Goal: Information Seeking & Learning: Learn about a topic

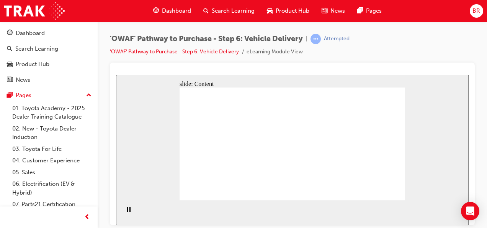
click at [433, 179] on div "slide: Content Rectangle 2 Rectangle Rectangle 6 [PERSON_NAME] family (partner …" at bounding box center [292, 149] width 353 height 150
click at [438, 162] on div "slide: Content Rectangle 2 Rectangle Rectangle 6 [PERSON_NAME] family (partner …" at bounding box center [292, 149] width 353 height 150
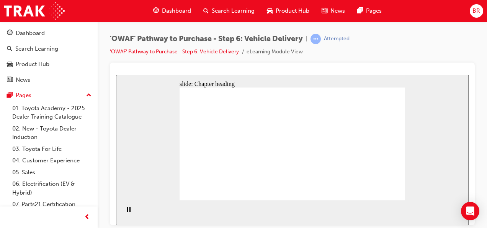
drag, startPoint x: 394, startPoint y: 194, endPoint x: 387, endPoint y: 192, distance: 7.2
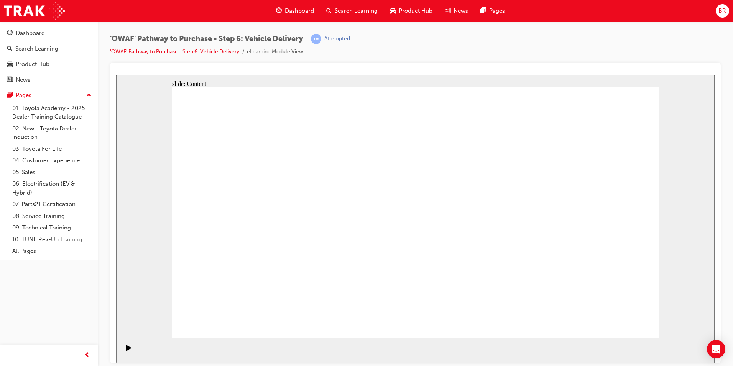
drag, startPoint x: 608, startPoint y: 325, endPoint x: 613, endPoint y: 320, distance: 7.0
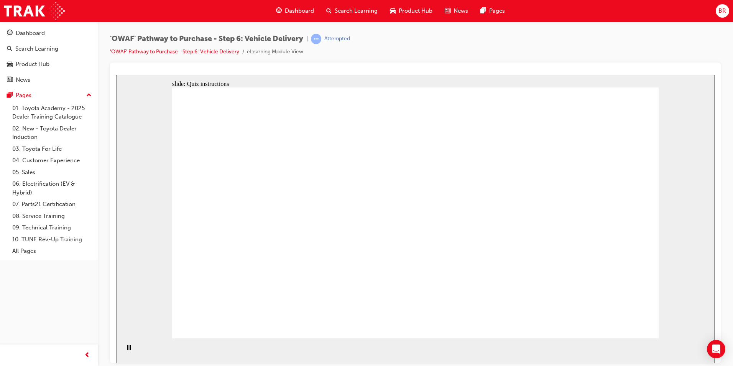
radio input "true"
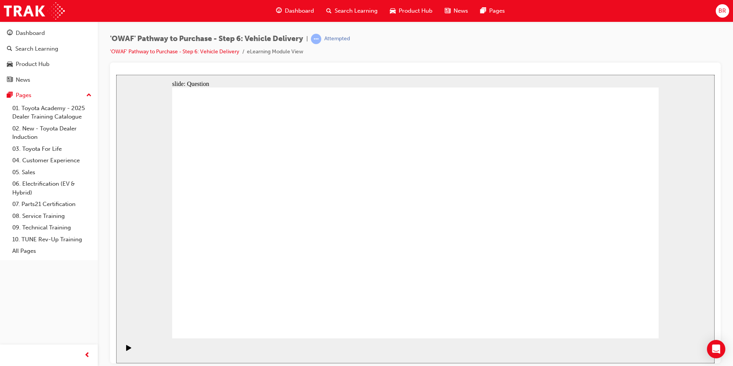
drag, startPoint x: 353, startPoint y: 269, endPoint x: 370, endPoint y: 190, distance: 80.9
drag, startPoint x: 443, startPoint y: 272, endPoint x: 508, endPoint y: 196, distance: 100.3
drag, startPoint x: 496, startPoint y: 274, endPoint x: 283, endPoint y: 223, distance: 219.4
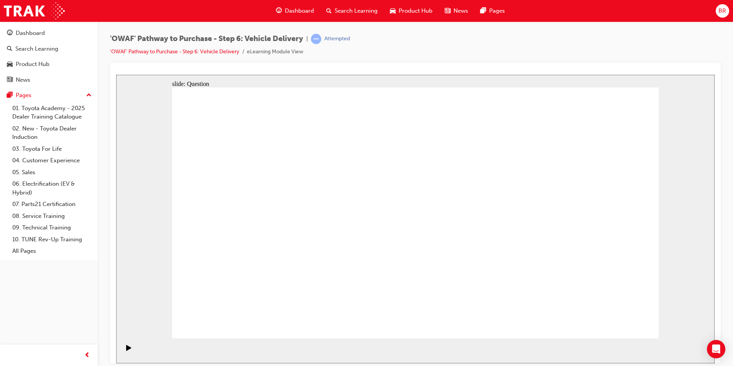
checkbox input "true"
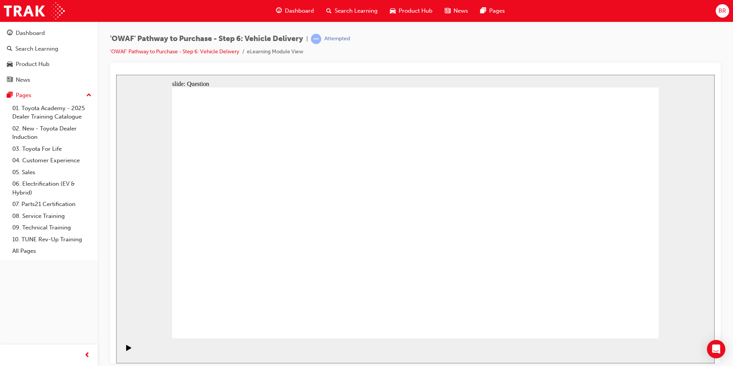
checkbox input "true"
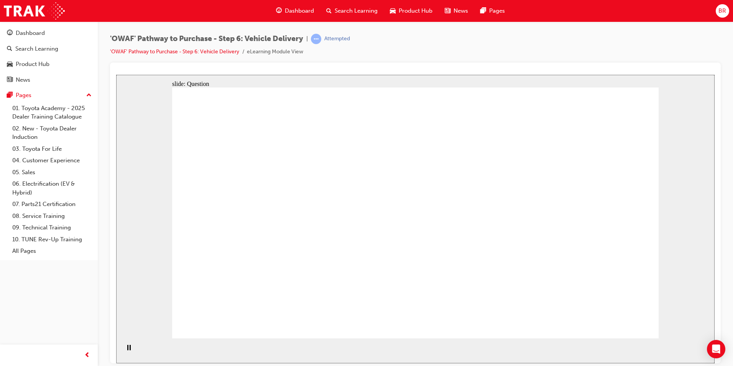
drag, startPoint x: 557, startPoint y: 207, endPoint x: 240, endPoint y: 239, distance: 318.6
drag, startPoint x: 568, startPoint y: 228, endPoint x: 267, endPoint y: 249, distance: 302.3
drag, startPoint x: 573, startPoint y: 245, endPoint x: 412, endPoint y: 275, distance: 163.2
drag, startPoint x: 598, startPoint y: 230, endPoint x: 235, endPoint y: 272, distance: 365.0
drag, startPoint x: 557, startPoint y: 224, endPoint x: 225, endPoint y: 267, distance: 334.7
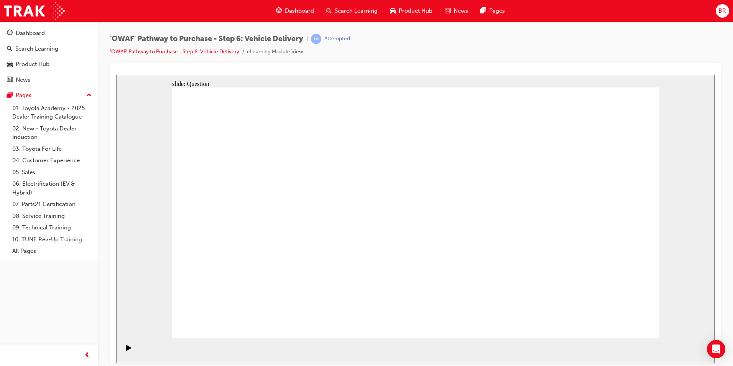
drag, startPoint x: 562, startPoint y: 246, endPoint x: 435, endPoint y: 267, distance: 129.0
drag, startPoint x: 580, startPoint y: 243, endPoint x: 257, endPoint y: 258, distance: 323.4
drag, startPoint x: 546, startPoint y: 225, endPoint x: 254, endPoint y: 245, distance: 292.7
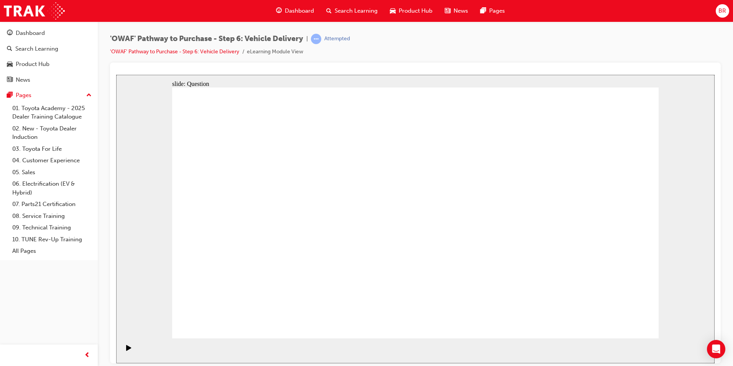
radio input "true"
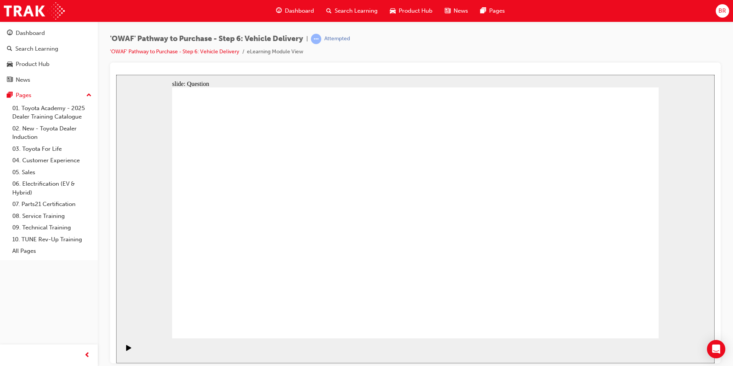
radio input "true"
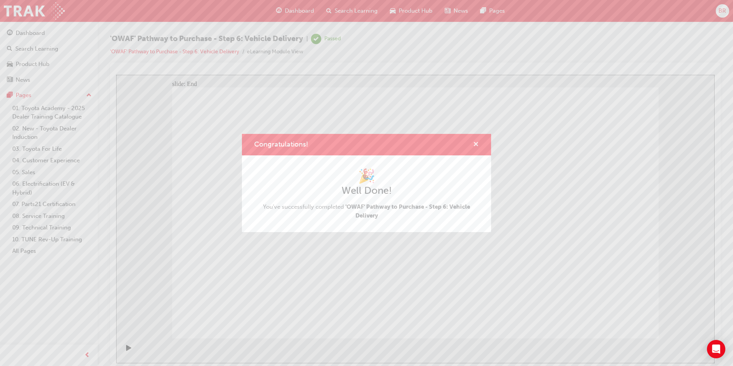
click at [474, 143] on span "cross-icon" at bounding box center [476, 144] width 6 height 7
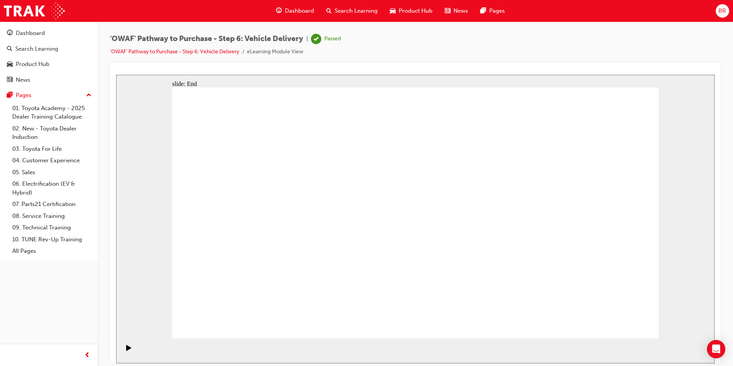
click at [348, 9] on span "Search Learning" at bounding box center [356, 11] width 43 height 9
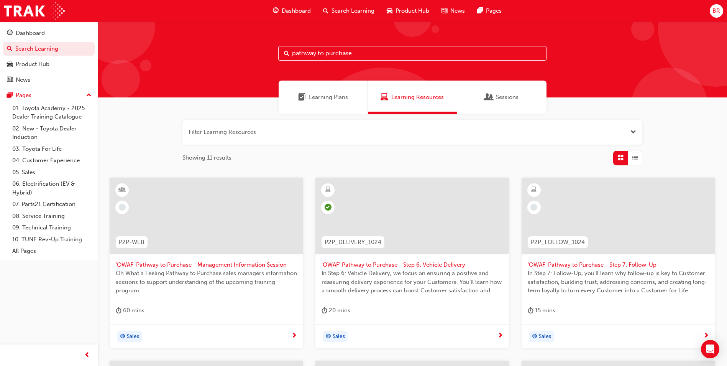
click at [297, 15] on span "Dashboard" at bounding box center [296, 11] width 29 height 9
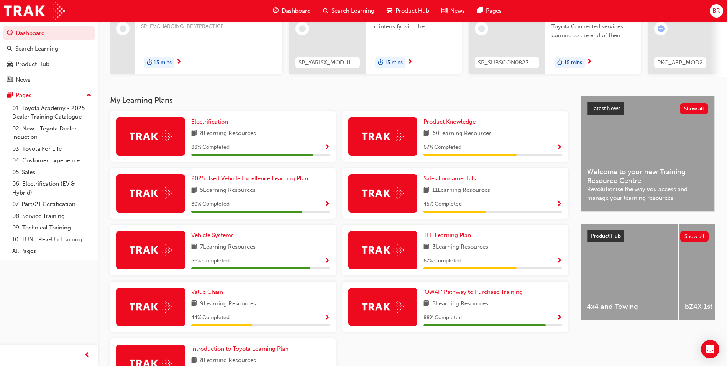
scroll to position [163, 0]
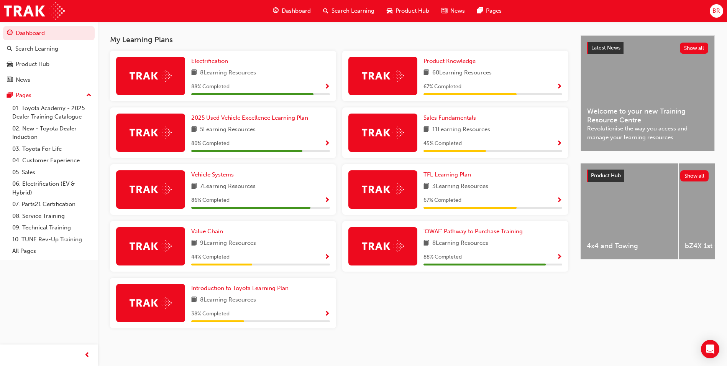
click at [487, 227] on span "Show Progress" at bounding box center [559, 257] width 6 height 7
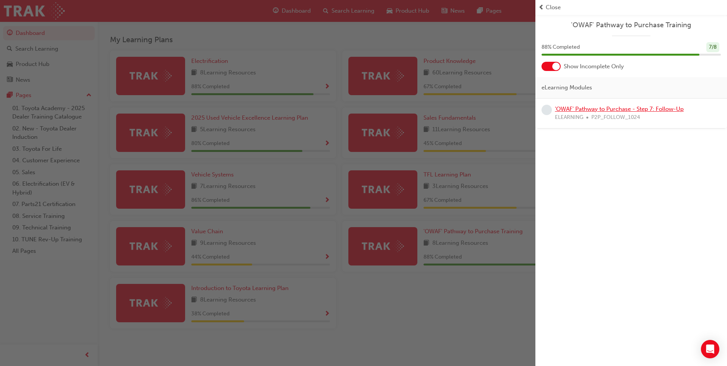
click at [487, 111] on link "'OWAF' Pathway to Purchase - Step 7: Follow-Up" at bounding box center [619, 108] width 129 height 7
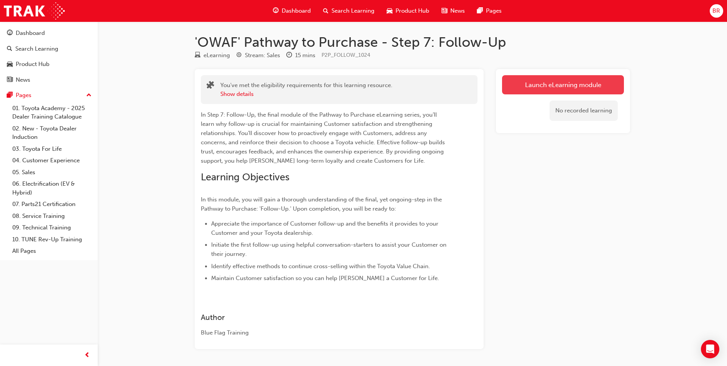
click at [487, 86] on link "Launch eLearning module" at bounding box center [563, 84] width 122 height 19
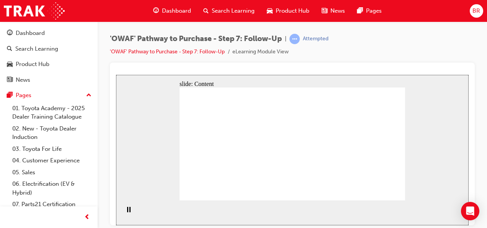
drag, startPoint x: 310, startPoint y: 128, endPoint x: 324, endPoint y: 148, distance: 24.4
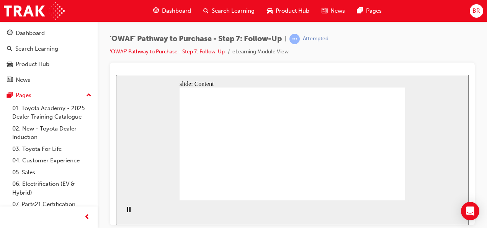
click at [421, 118] on div "slide: Content Establish Follow-Up method Rectangle 1 arrow_red.png BACK NEXT B…" at bounding box center [292, 149] width 353 height 150
